Goal: Navigation & Orientation: Find specific page/section

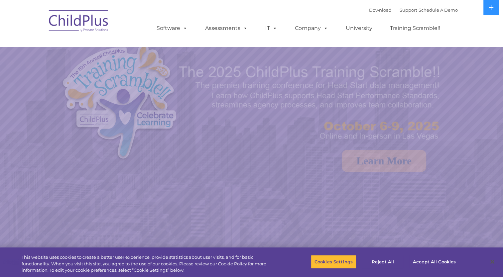
select select "MEDIUM"
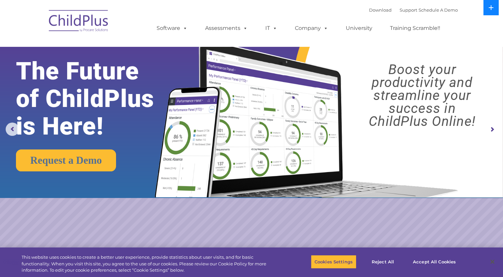
click at [488, 10] on button at bounding box center [490, 7] width 15 height 15
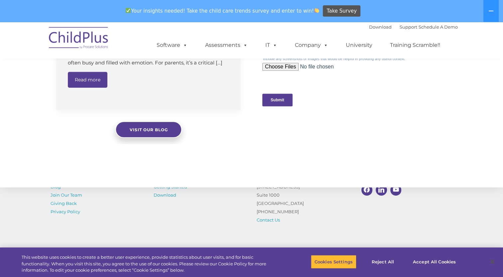
scroll to position [730, 0]
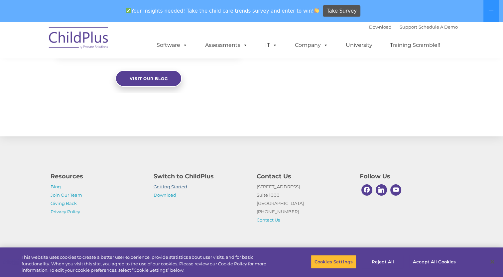
click at [168, 188] on link "Getting Started" at bounding box center [171, 186] width 34 height 5
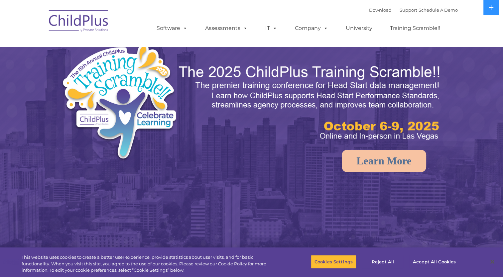
select select "MEDIUM"
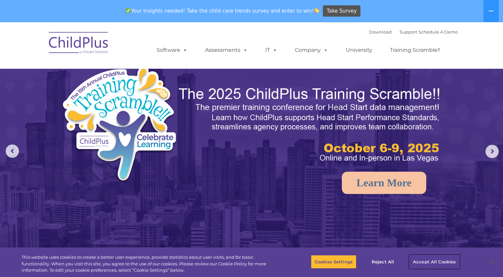
click at [431, 258] on button "Accept All Cookies" at bounding box center [434, 262] width 50 height 14
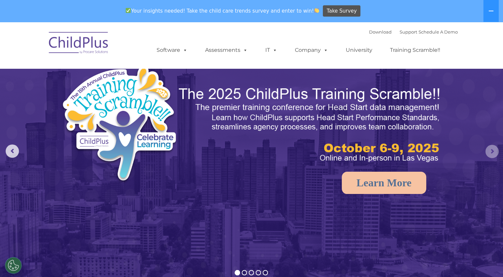
click at [494, 151] on rs-arrow at bounding box center [491, 151] width 13 height 13
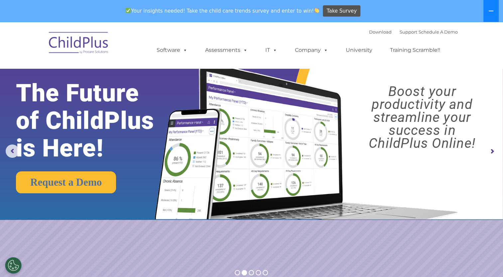
click at [491, 13] on icon at bounding box center [490, 10] width 5 height 5
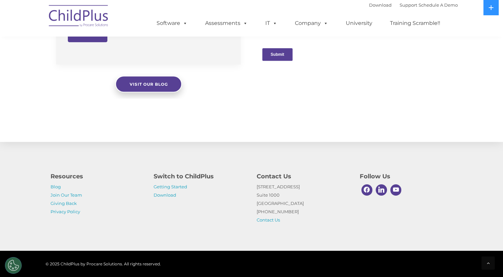
scroll to position [703, 0]
